Goal: Transaction & Acquisition: Purchase product/service

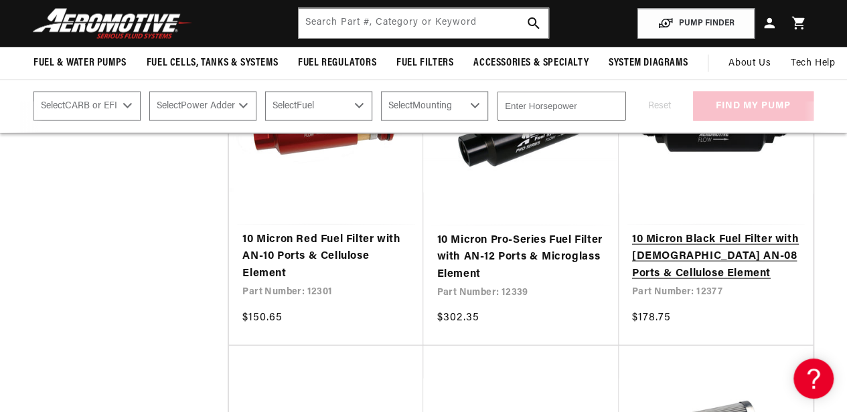
scroll to position [1272, 0]
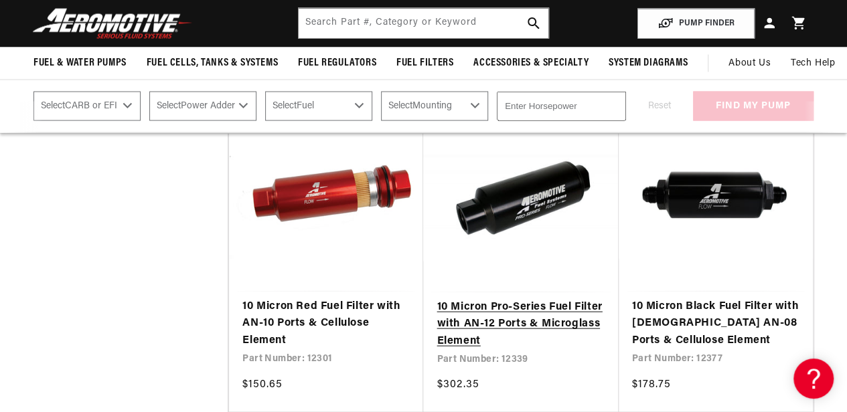
click at [508, 335] on link "10 Micron Pro-Series Fuel Filter with AN-12 Ports & Microglass Element" at bounding box center [521, 325] width 168 height 52
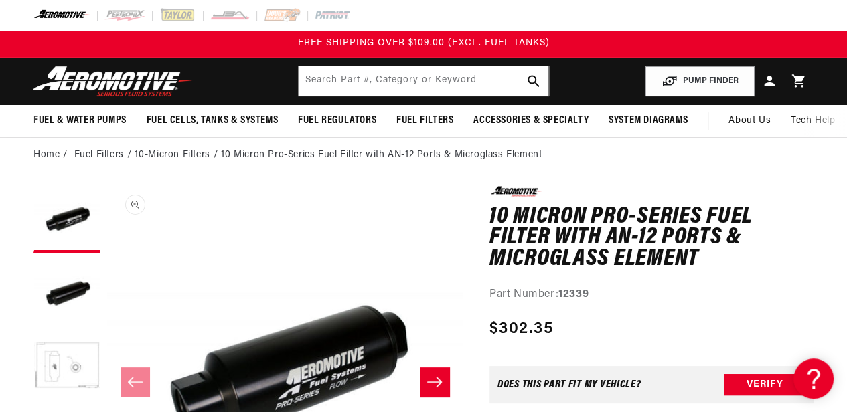
scroll to position [67, 0]
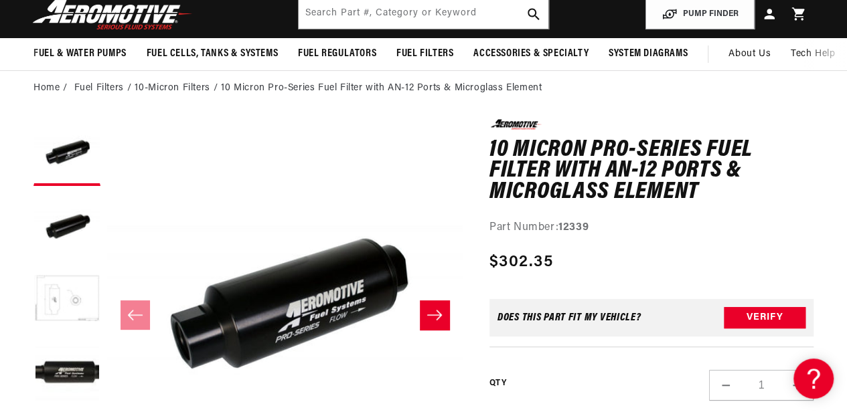
click at [55, 297] on button "Load image 3 in gallery view" at bounding box center [66, 300] width 67 height 67
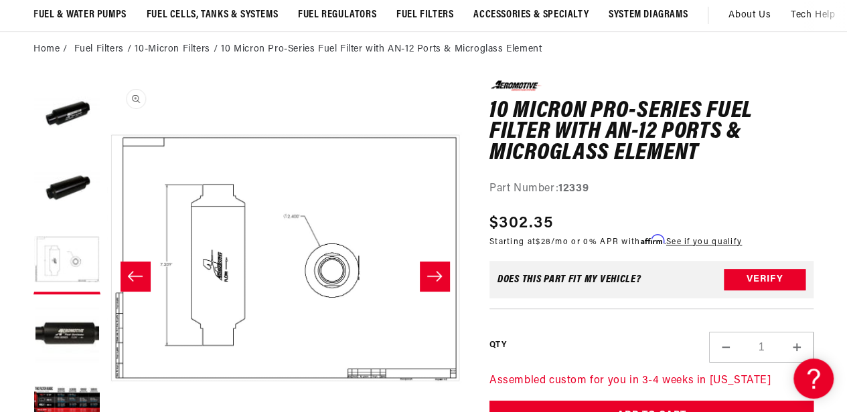
scroll to position [134, 0]
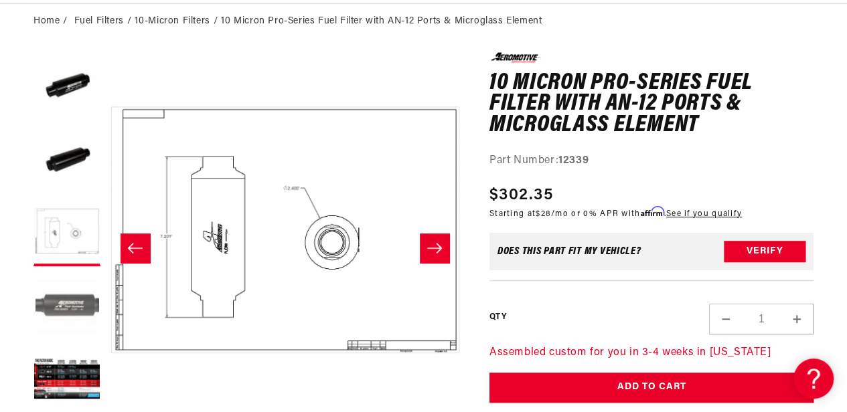
click at [94, 311] on button "Load image 4 in gallery view" at bounding box center [66, 306] width 67 height 67
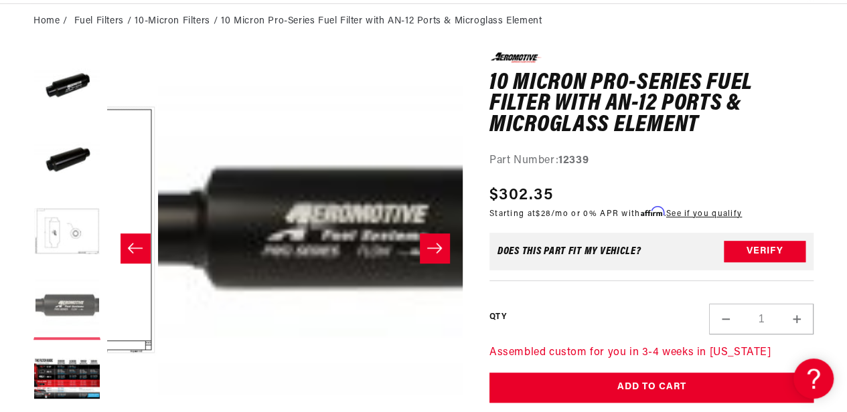
scroll to position [0, 1066]
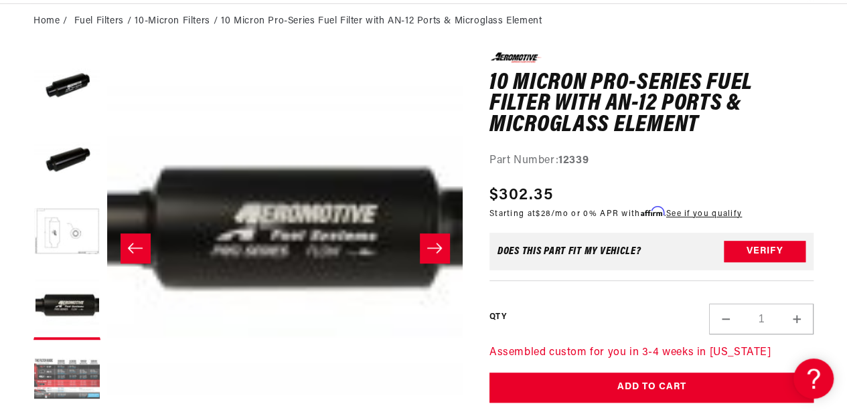
click at [77, 383] on button "Load image 5 in gallery view" at bounding box center [66, 380] width 67 height 67
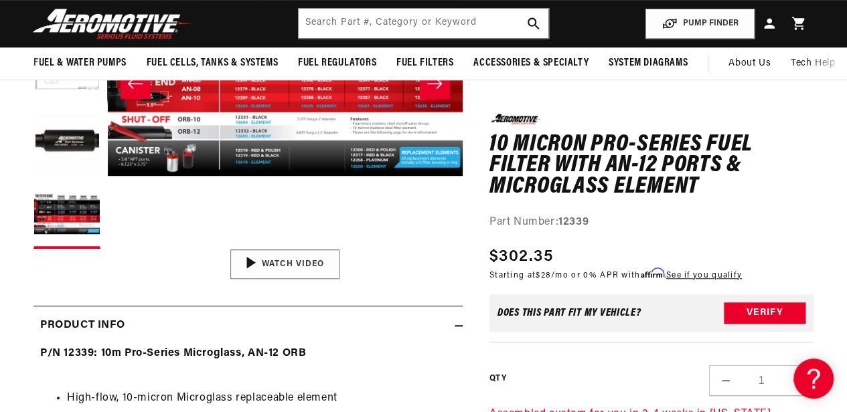
scroll to position [268, 0]
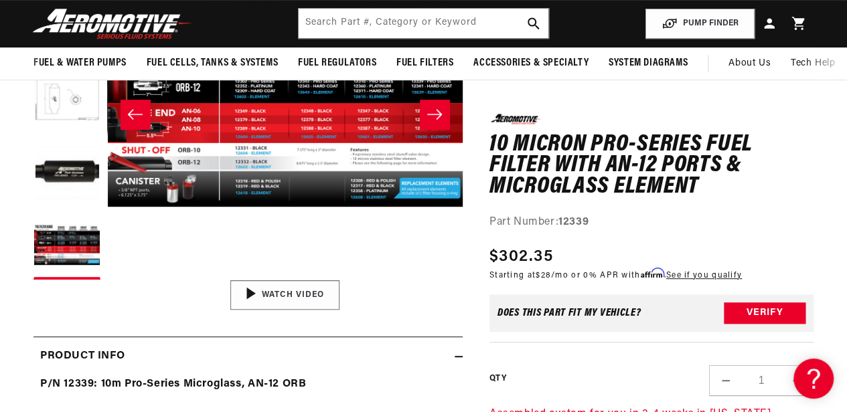
click at [305, 297] on img "Gallery Viewer" at bounding box center [284, 295] width 203 height 114
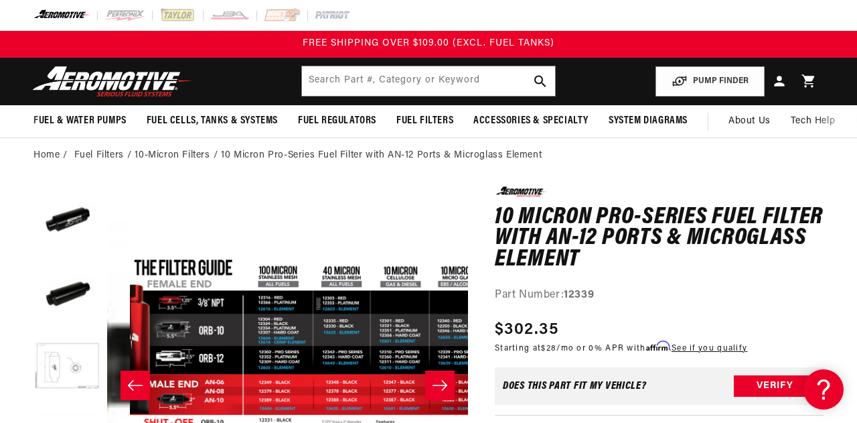
scroll to position [0, 1444]
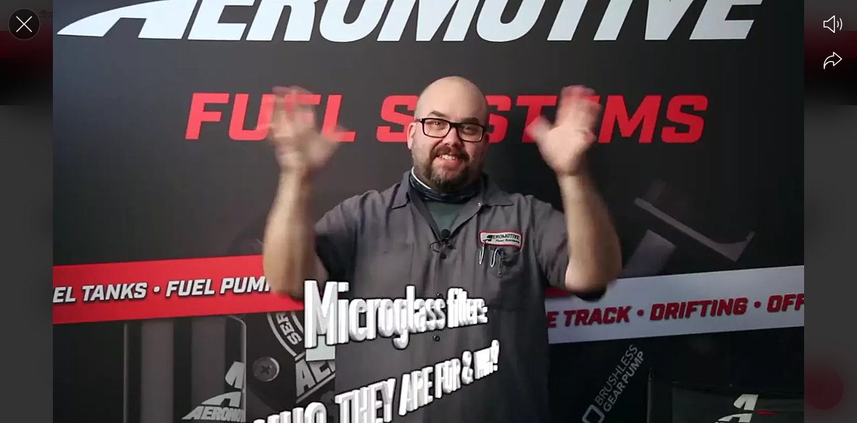
click at [35, 26] on icon "Close the video player" at bounding box center [23, 23] width 29 height 29
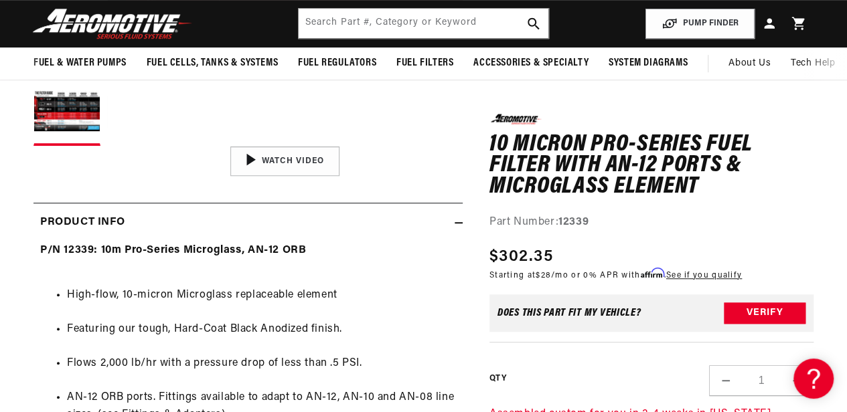
scroll to position [268, 0]
